Goal: Information Seeking & Learning: Learn about a topic

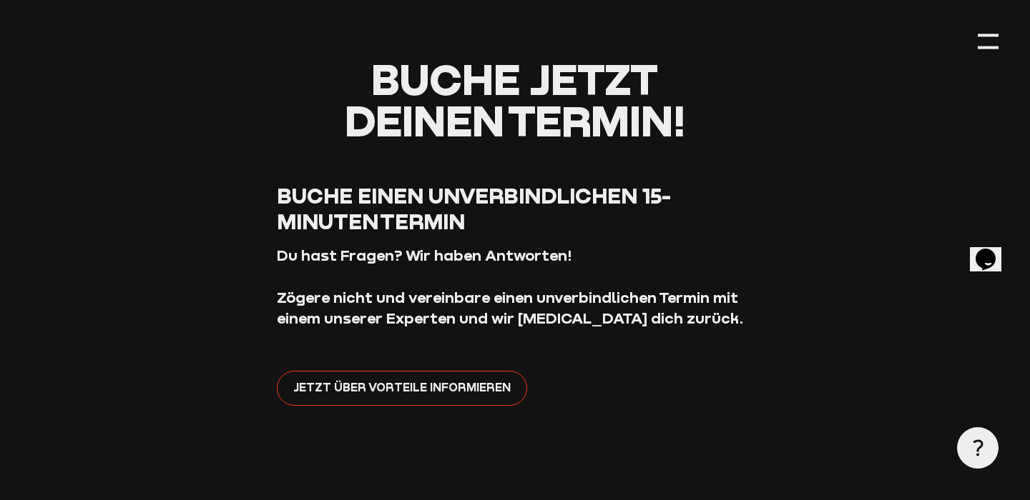
scroll to position [112, 0]
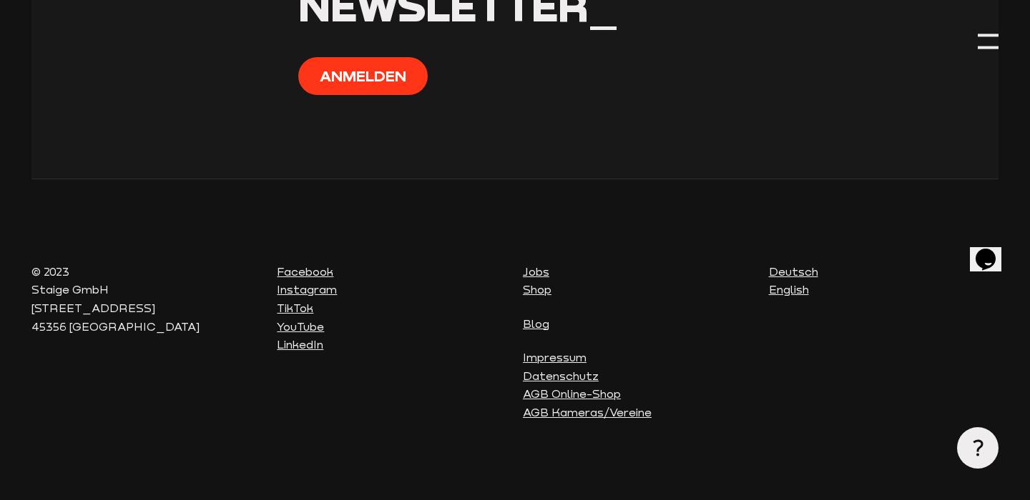
scroll to position [1400, 0]
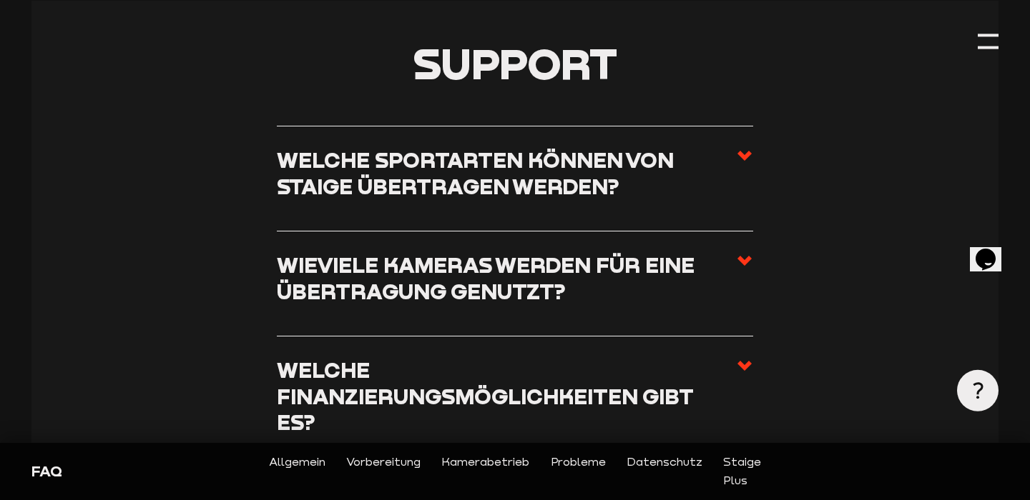
scroll to position [369, 0]
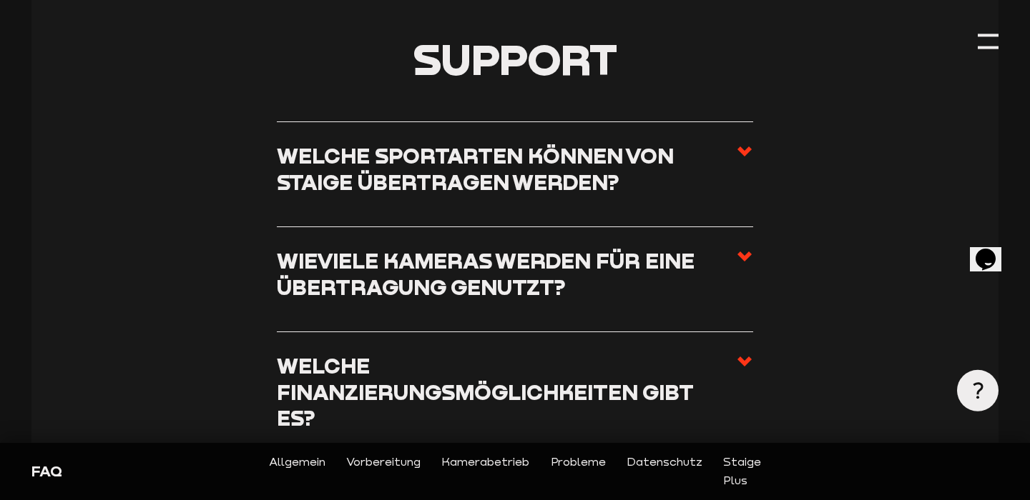
click at [736, 166] on span at bounding box center [744, 174] width 17 height 63
click at [0, 0] on input "Welche Sportarten können von Staige übertragen werden?" at bounding box center [0, 0] width 0 height 0
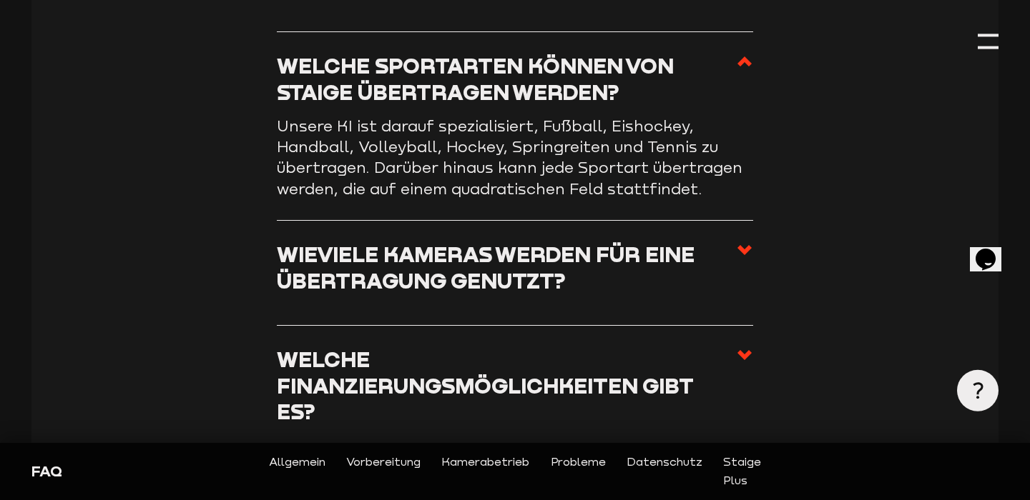
scroll to position [482, 0]
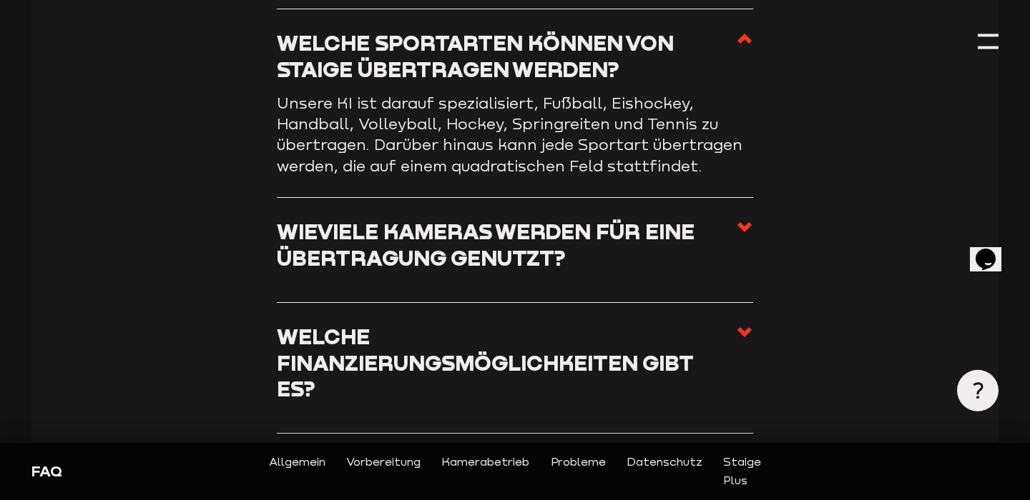
click at [724, 238] on h3 "Wieviele Kameras werden für eine Übertragung genutzt?" at bounding box center [506, 245] width 458 height 52
click at [0, 0] on input "Wieviele Kameras werden für eine Übertragung genutzt?" at bounding box center [0, 0] width 0 height 0
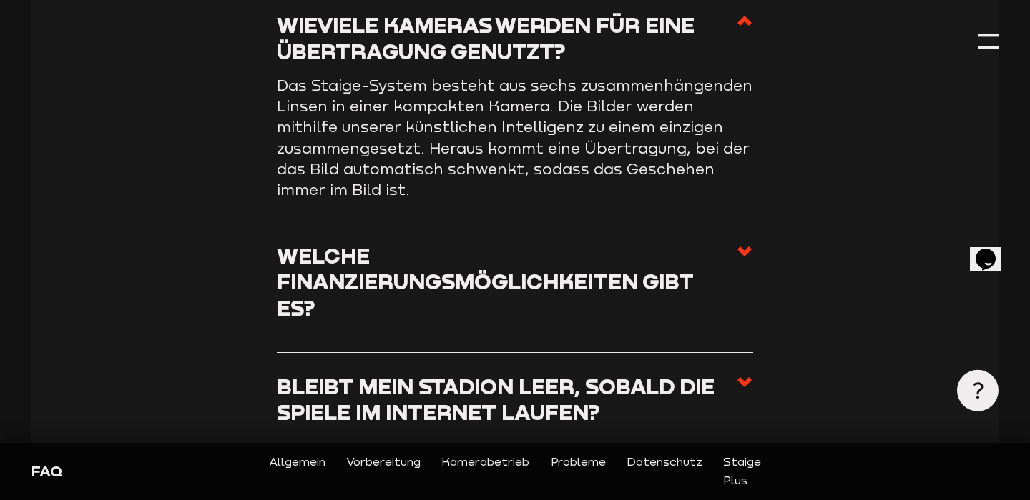
scroll to position [627, 0]
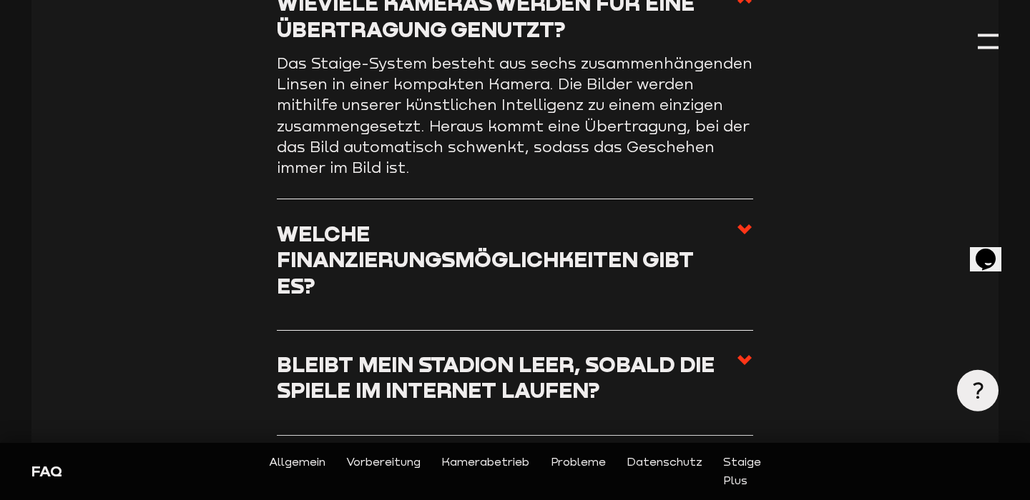
click at [692, 234] on h3 "Welche Finanzierungsmöglichkeiten gibt es?" at bounding box center [506, 260] width 458 height 79
click at [0, 0] on input "Welche Finanzierungsmöglichkeiten gibt es?" at bounding box center [0, 0] width 0 height 0
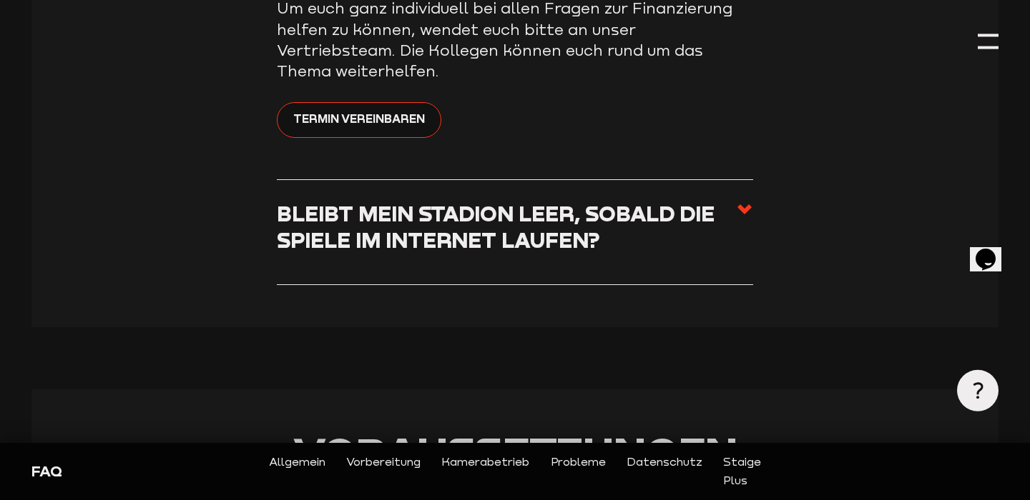
scroll to position [820, 0]
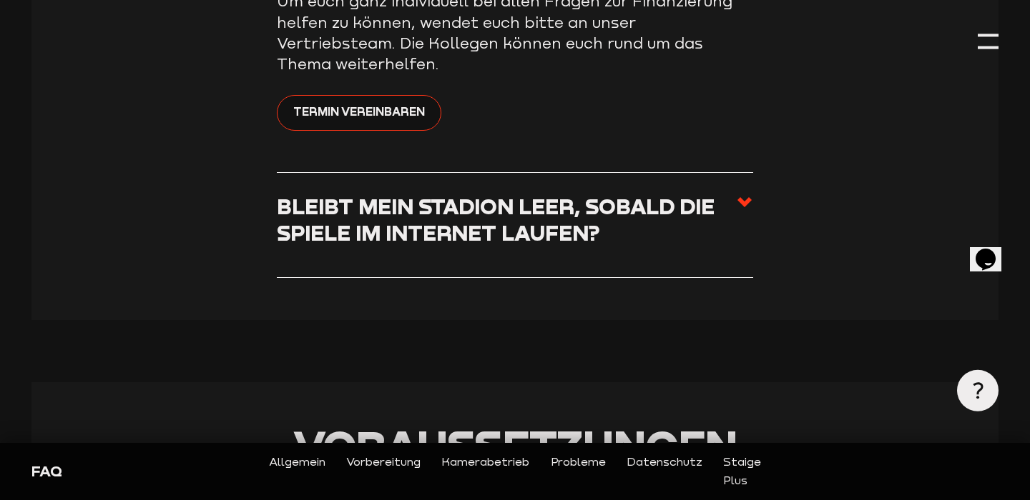
click at [676, 194] on h3 "Bleibt mein Stadion leer, sobald die Spiele im Internet laufen?" at bounding box center [506, 220] width 458 height 52
click at [0, 0] on input "Bleibt mein Stadion leer, sobald die Spiele im Internet laufen?" at bounding box center [0, 0] width 0 height 0
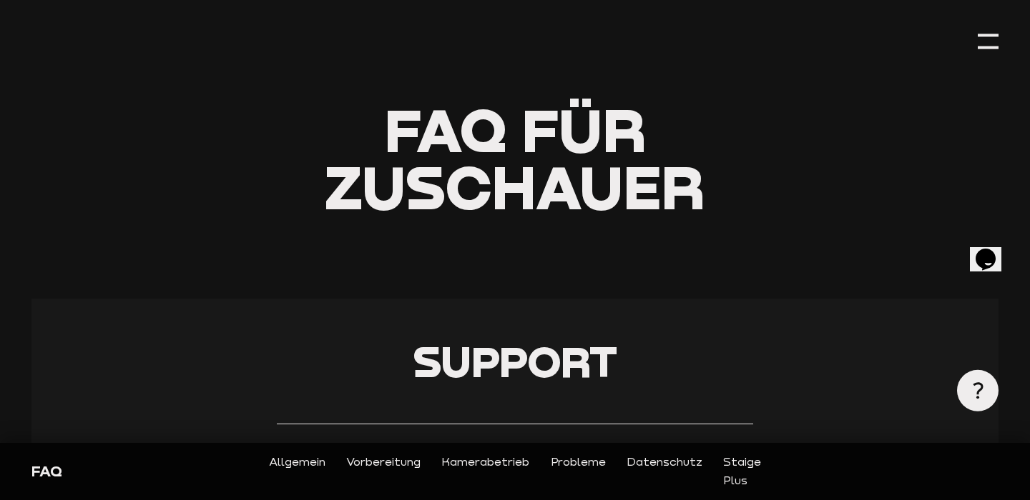
scroll to position [0, 0]
